Goal: Information Seeking & Learning: Learn about a topic

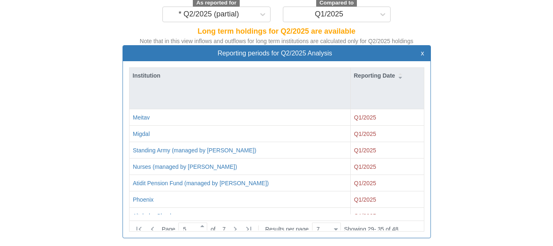
scroll to position [17, 293]
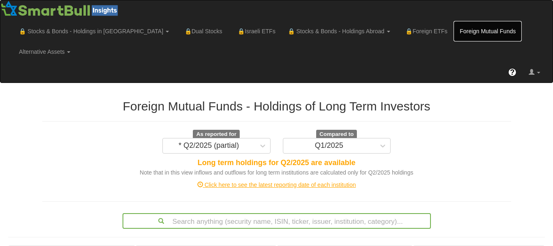
click at [453, 28] on link "Foreign Mutual Funds" at bounding box center [487, 31] width 68 height 21
click at [289, 181] on div "Click here to see the latest reporting date of each institution" at bounding box center [276, 185] width 481 height 8
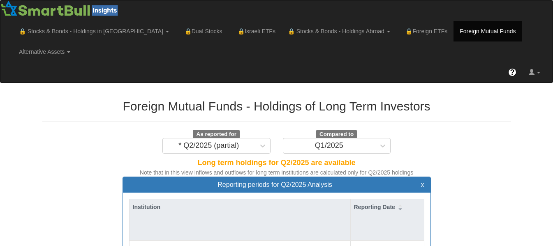
scroll to position [215, 0]
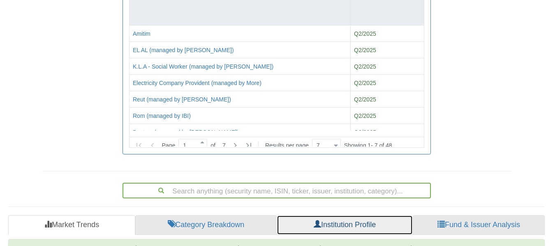
click at [379, 215] on link "Institution Profile" at bounding box center [345, 225] width 136 height 20
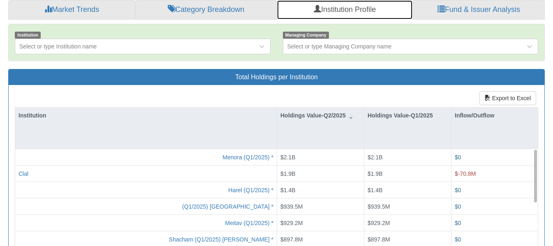
scroll to position [535, 0]
